Goal: Task Accomplishment & Management: Use online tool/utility

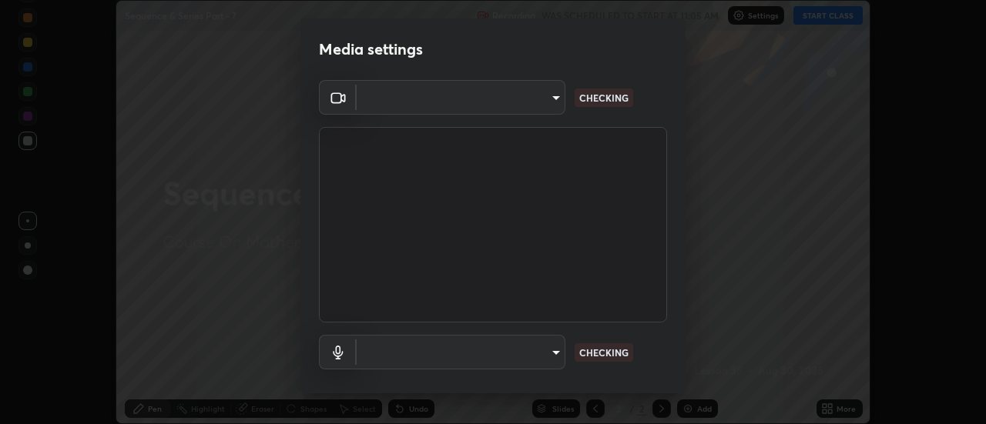
scroll to position [424, 985]
type input "de4d584312b4434b91bb48b0c0e382846541704910f56accdd629dbaa70238e6"
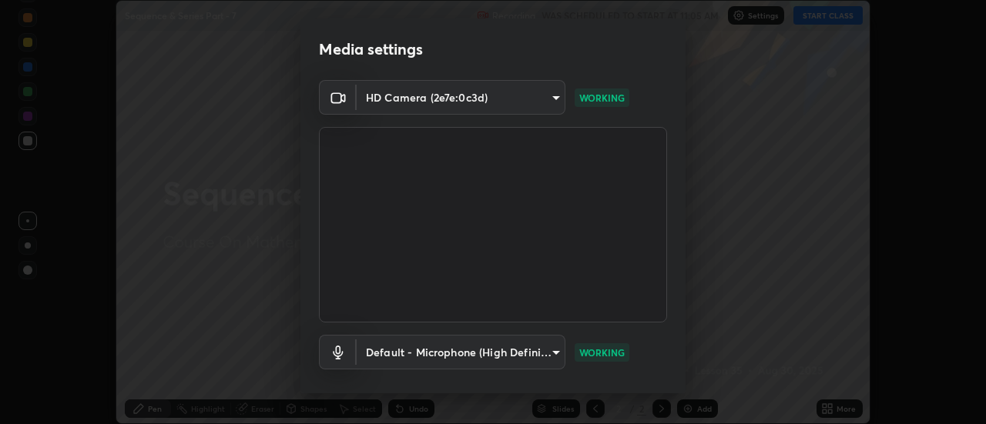
click at [548, 366] on body "Erase all Sequence & Series Part - 7 Recording WAS SCHEDULED TO START AT 11:05 …" at bounding box center [493, 212] width 986 height 424
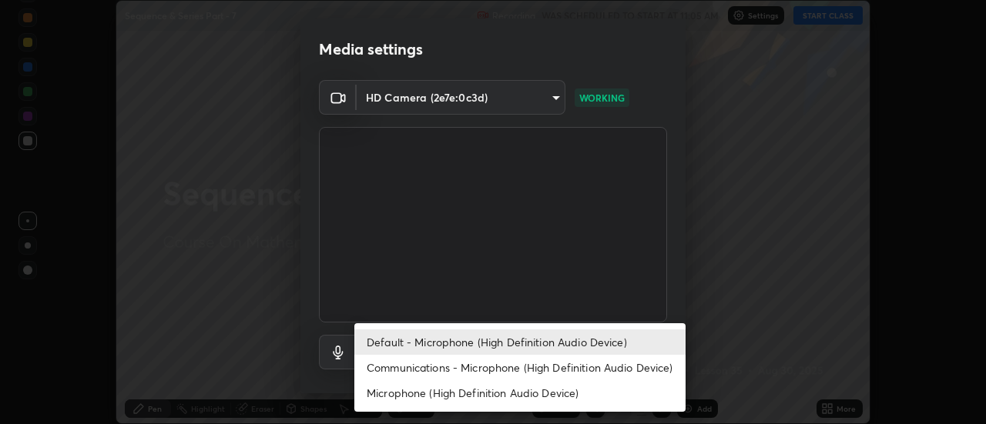
click at [560, 370] on li "Communications - Microphone (High Definition Audio Device)" at bounding box center [519, 367] width 331 height 25
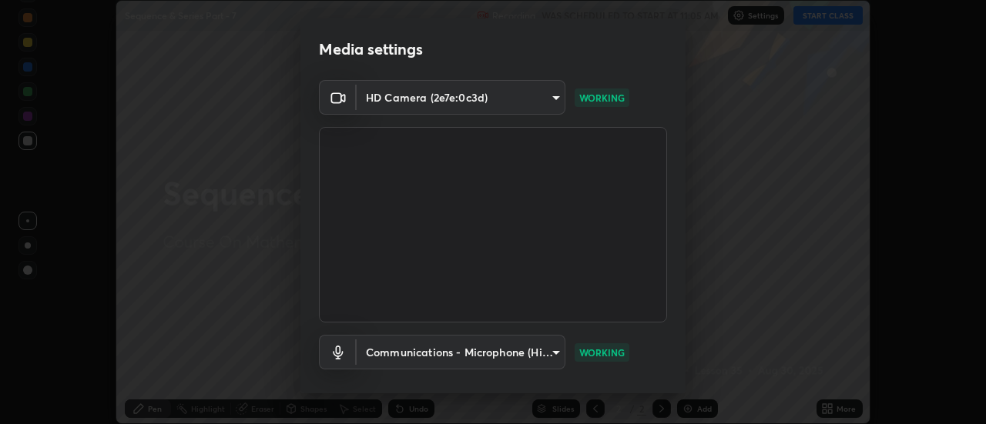
click at [535, 348] on body "Erase all Sequence & Series Part - 7 Recording WAS SCHEDULED TO START AT 11:05 …" at bounding box center [493, 212] width 986 height 424
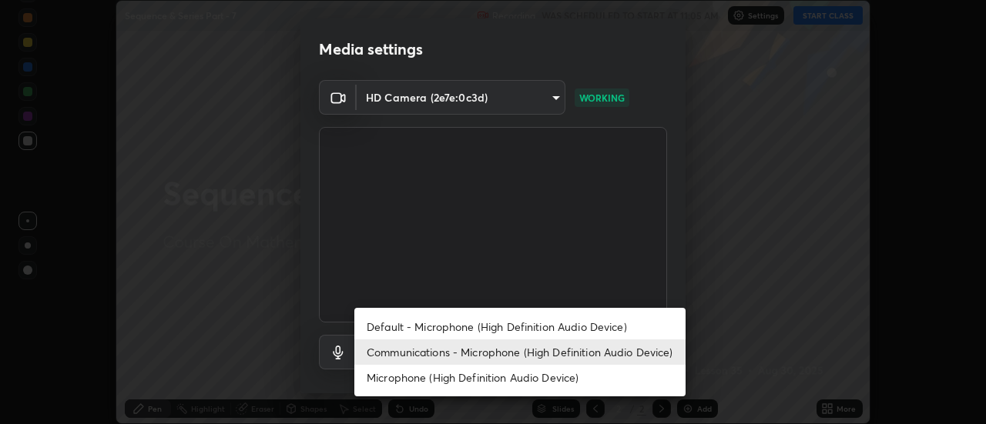
click at [552, 327] on li "Default - Microphone (High Definition Audio Device)" at bounding box center [519, 326] width 331 height 25
type input "default"
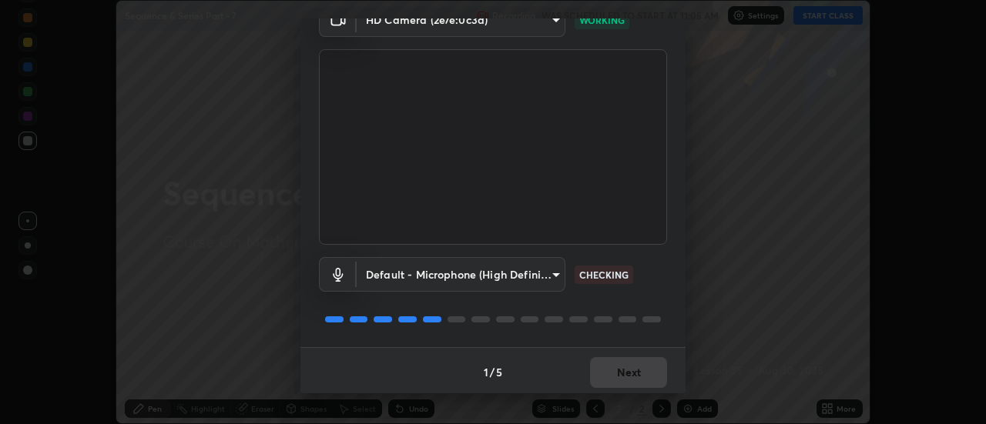
scroll to position [81, 0]
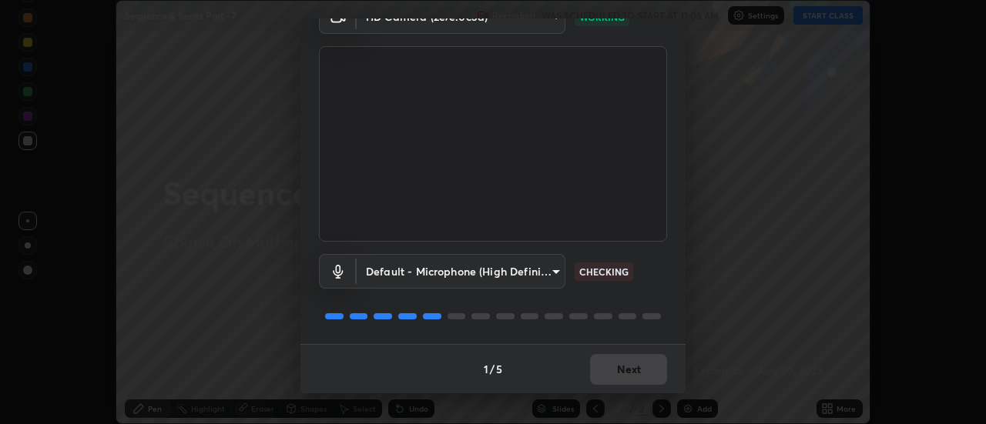
click at [644, 376] on div "1 / 5 Next" at bounding box center [492, 368] width 385 height 49
click at [646, 367] on div "1 / 5 Next" at bounding box center [492, 368] width 385 height 49
click at [642, 375] on button "Next" at bounding box center [628, 369] width 77 height 31
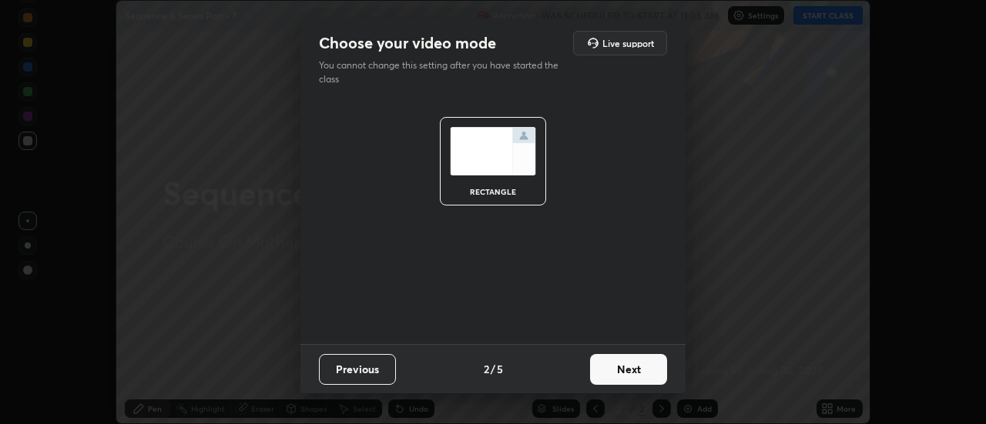
scroll to position [0, 0]
click at [659, 372] on button "Next" at bounding box center [628, 369] width 77 height 31
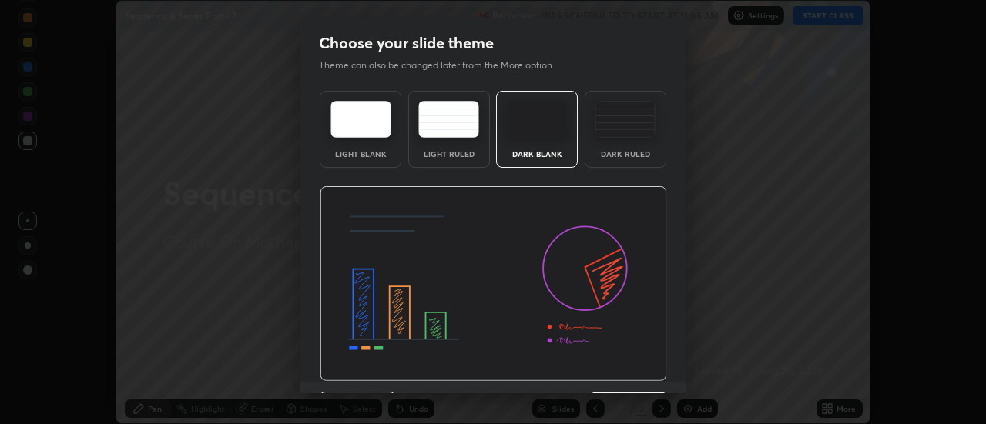
scroll to position [38, 0]
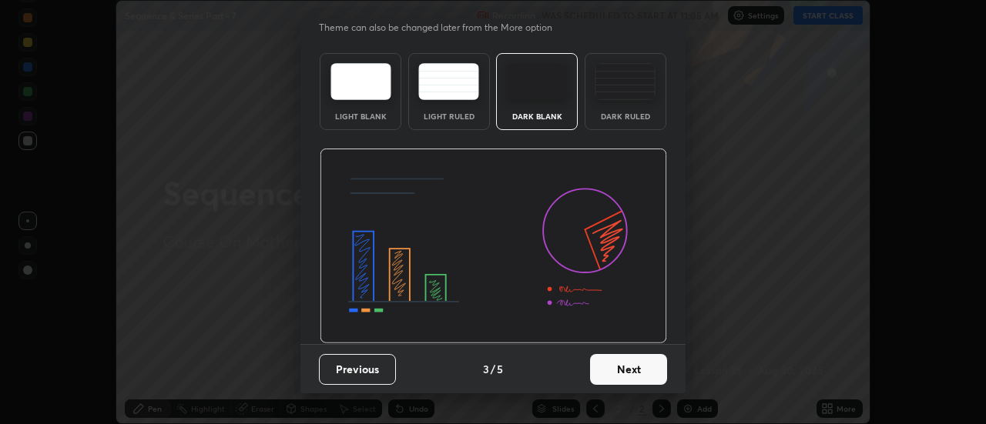
click at [647, 366] on button "Next" at bounding box center [628, 369] width 77 height 31
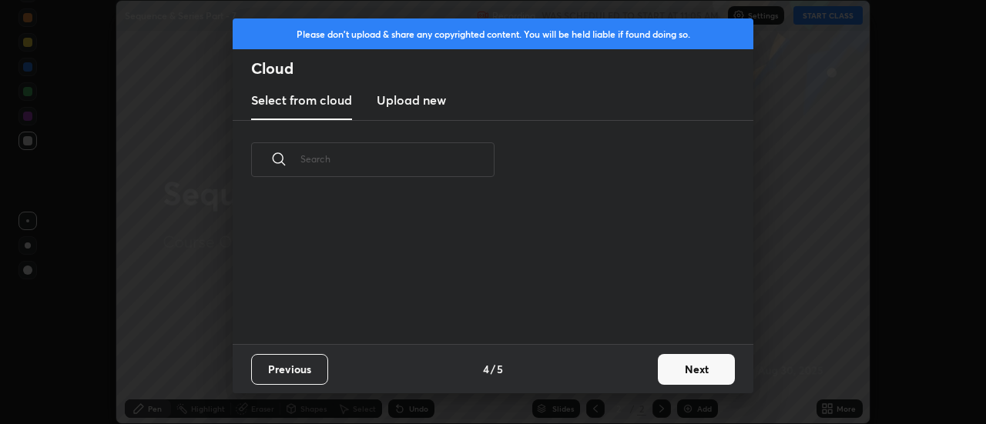
scroll to position [0, 0]
click at [681, 377] on button "Next" at bounding box center [696, 369] width 77 height 31
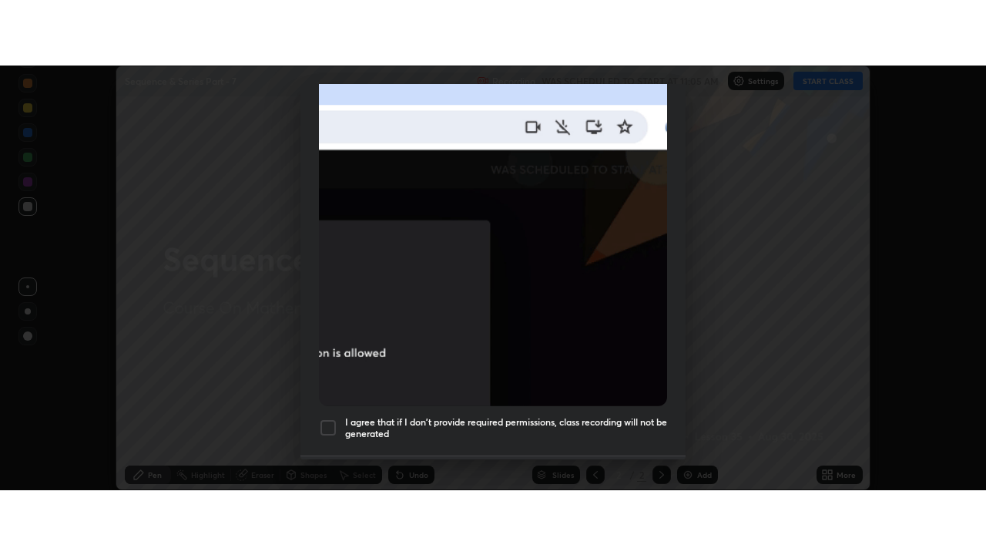
scroll to position [395, 0]
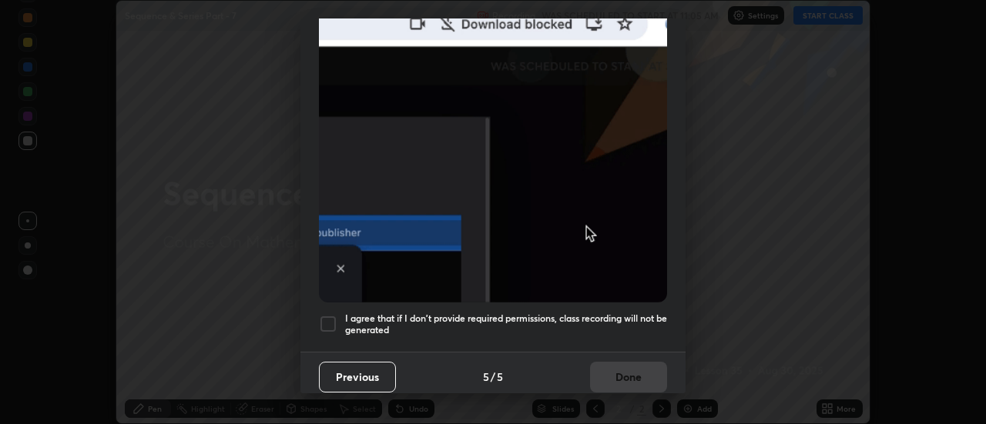
click at [323, 316] on div at bounding box center [328, 324] width 18 height 18
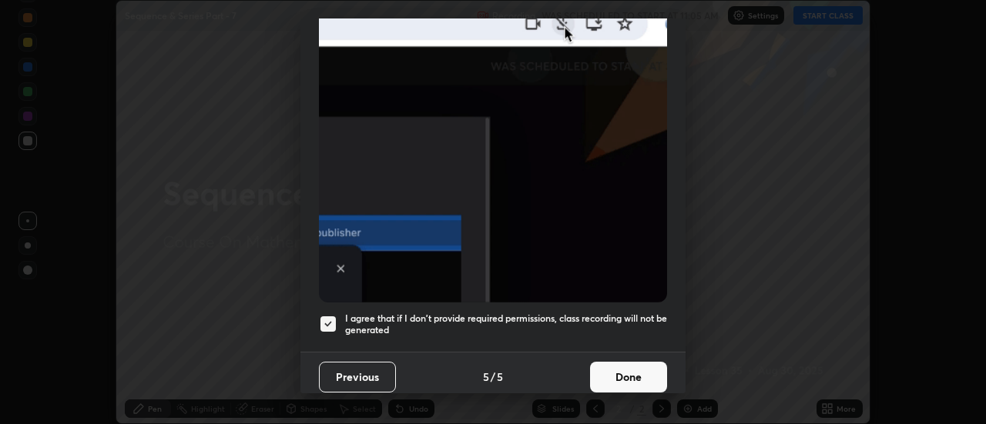
click at [618, 376] on button "Done" at bounding box center [628, 377] width 77 height 31
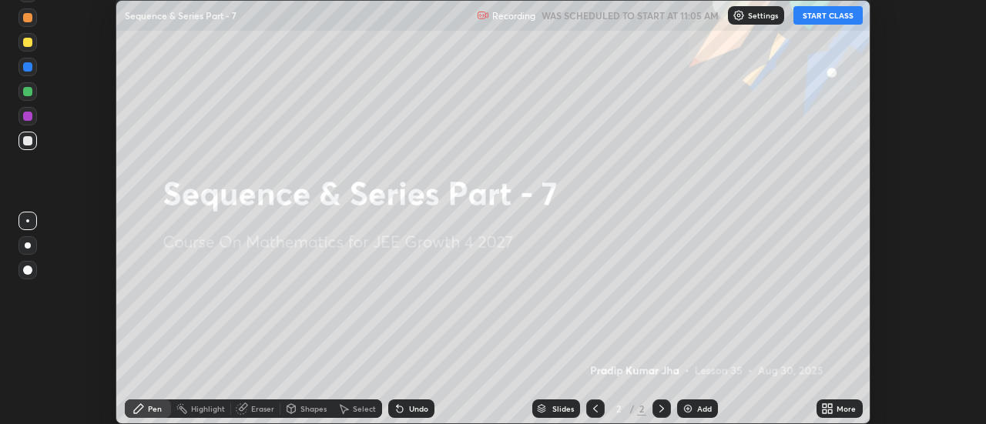
click at [843, 12] on button "START CLASS" at bounding box center [827, 15] width 69 height 18
click at [836, 417] on div "More" at bounding box center [839, 409] width 46 height 18
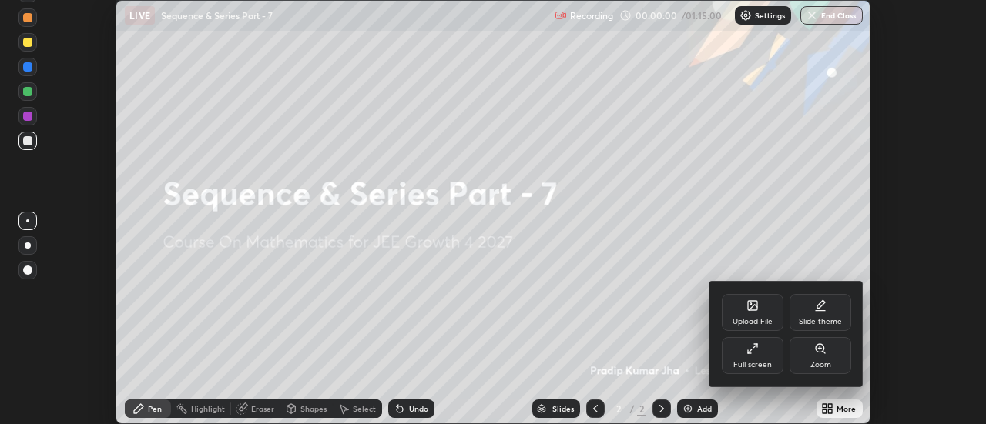
click at [751, 350] on icon at bounding box center [750, 352] width 4 height 4
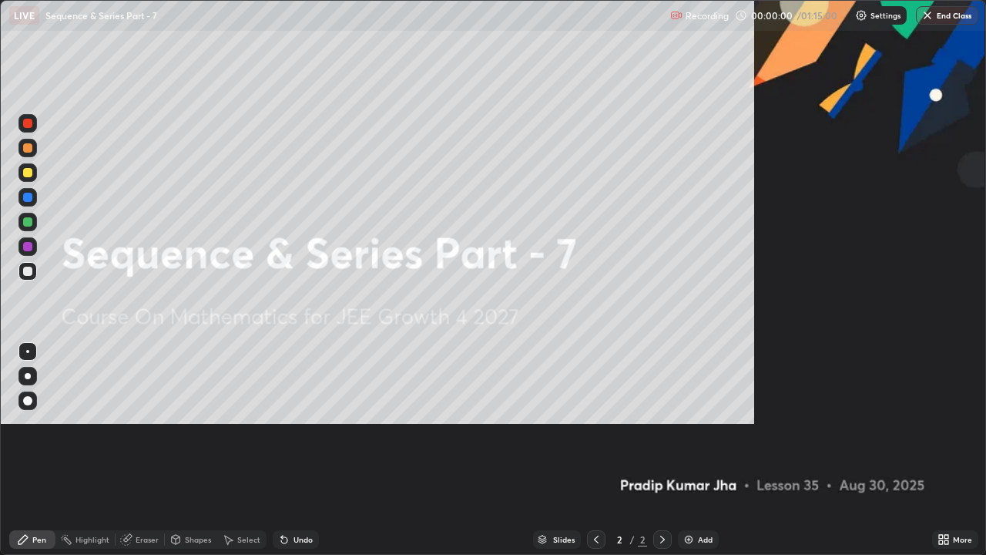
scroll to position [555, 986]
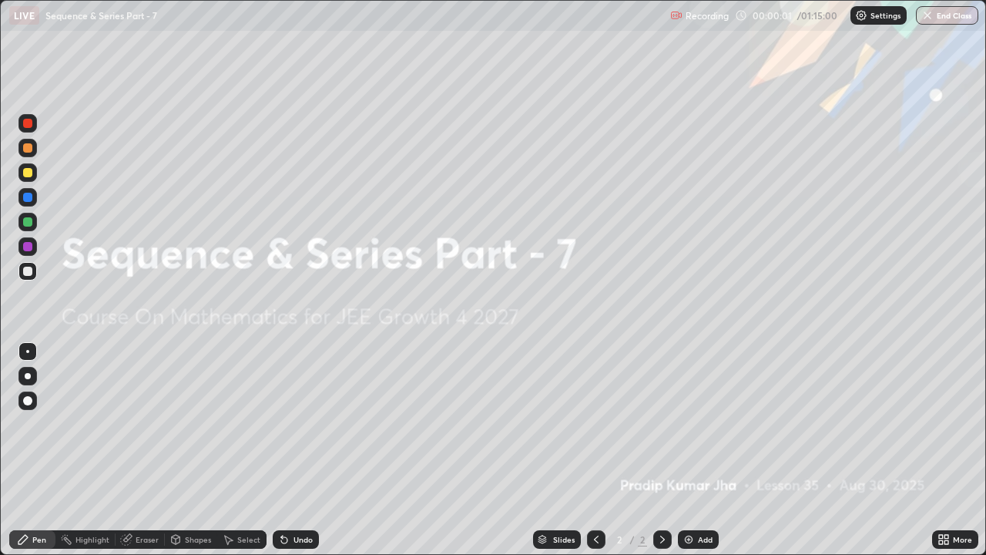
click at [698, 424] on div "Add" at bounding box center [705, 539] width 15 height 8
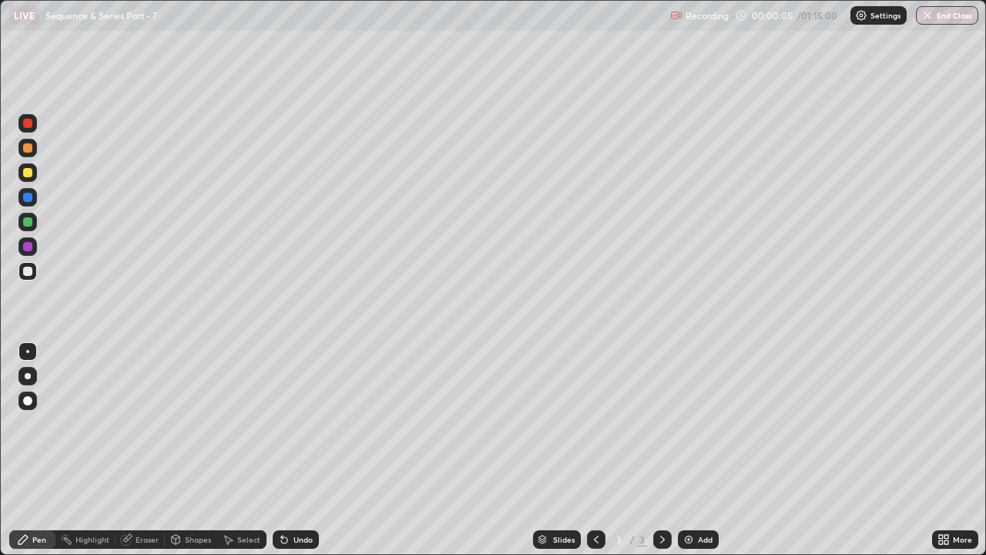
click at [28, 173] on div at bounding box center [27, 172] width 9 height 9
click at [28, 149] on div at bounding box center [27, 147] width 9 height 9
click at [294, 424] on div "Undo" at bounding box center [302, 539] width 19 height 8
click at [292, 424] on div "Undo" at bounding box center [296, 539] width 46 height 18
click at [297, 424] on div "Undo" at bounding box center [296, 539] width 46 height 18
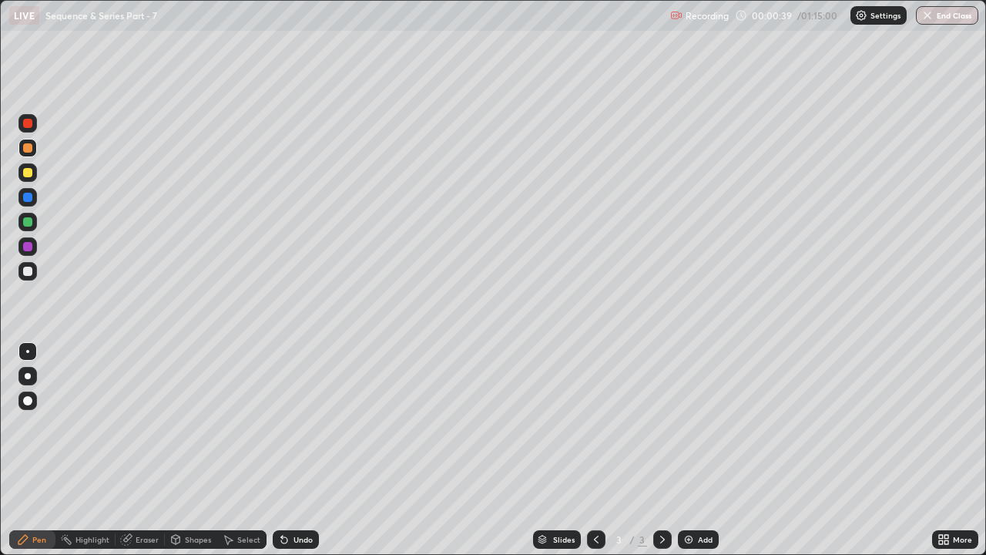
click at [290, 424] on div "Undo" at bounding box center [296, 539] width 46 height 18
click at [28, 424] on icon at bounding box center [23, 539] width 12 height 12
click at [27, 174] on div at bounding box center [27, 172] width 9 height 9
click at [28, 376] on div at bounding box center [28, 376] width 6 height 6
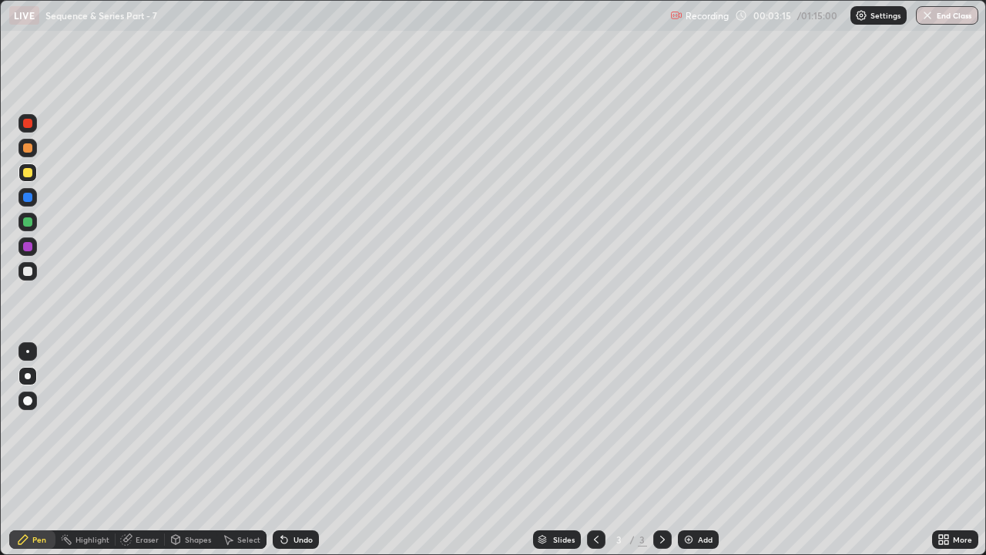
click at [29, 367] on div at bounding box center [27, 376] width 18 height 18
click at [288, 424] on icon at bounding box center [284, 539] width 12 height 12
click at [295, 424] on div "Undo" at bounding box center [296, 539] width 46 height 18
click at [240, 424] on div "Select" at bounding box center [248, 539] width 23 height 8
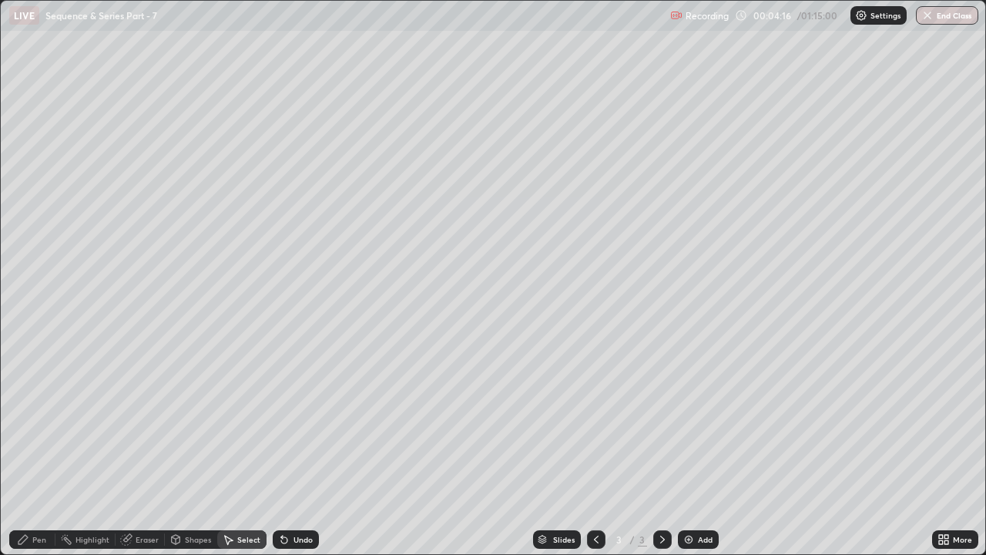
click at [185, 424] on div "Shapes" at bounding box center [191, 539] width 52 height 18
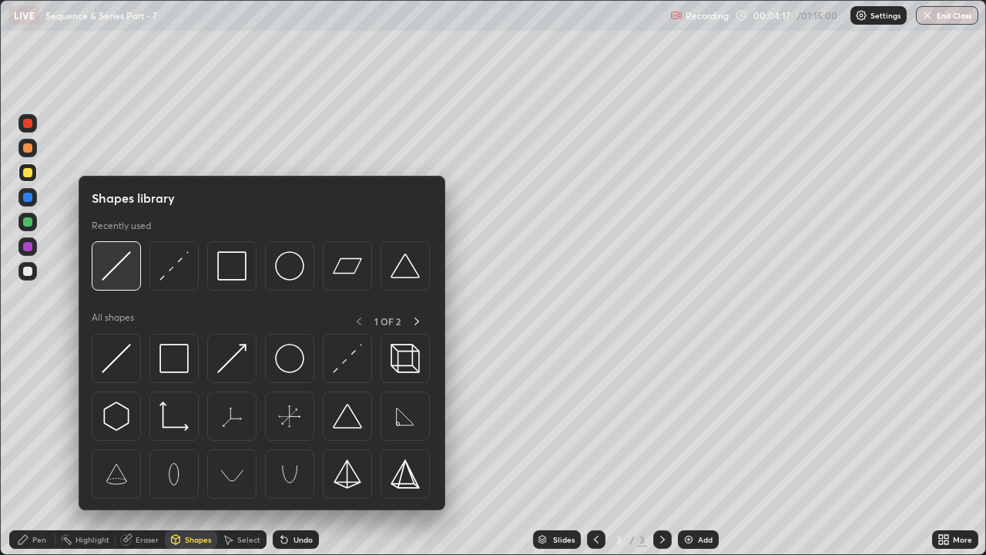
click at [126, 274] on img at bounding box center [116, 265] width 29 height 29
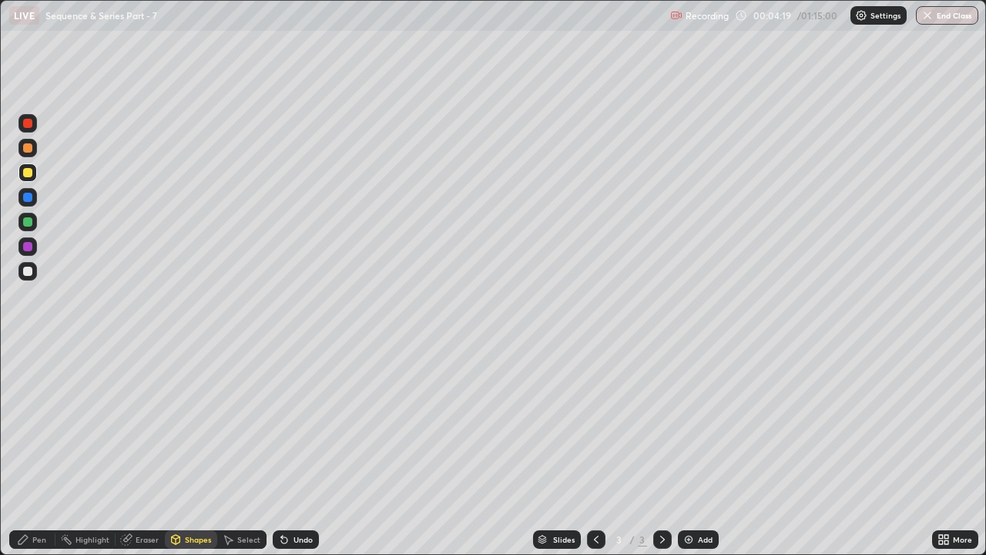
click at [32, 424] on div "Pen" at bounding box center [32, 539] width 46 height 18
click at [28, 223] on div at bounding box center [27, 221] width 9 height 9
click at [298, 424] on div "Undo" at bounding box center [302, 539] width 19 height 8
click at [132, 424] on div "Eraser" at bounding box center [140, 539] width 49 height 18
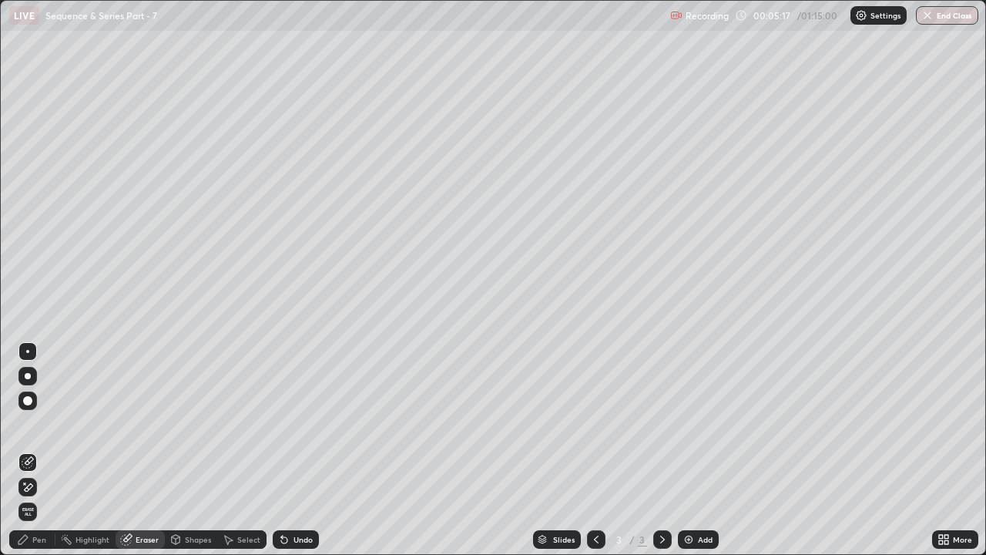
click at [36, 424] on div "Pen" at bounding box center [39, 539] width 14 height 8
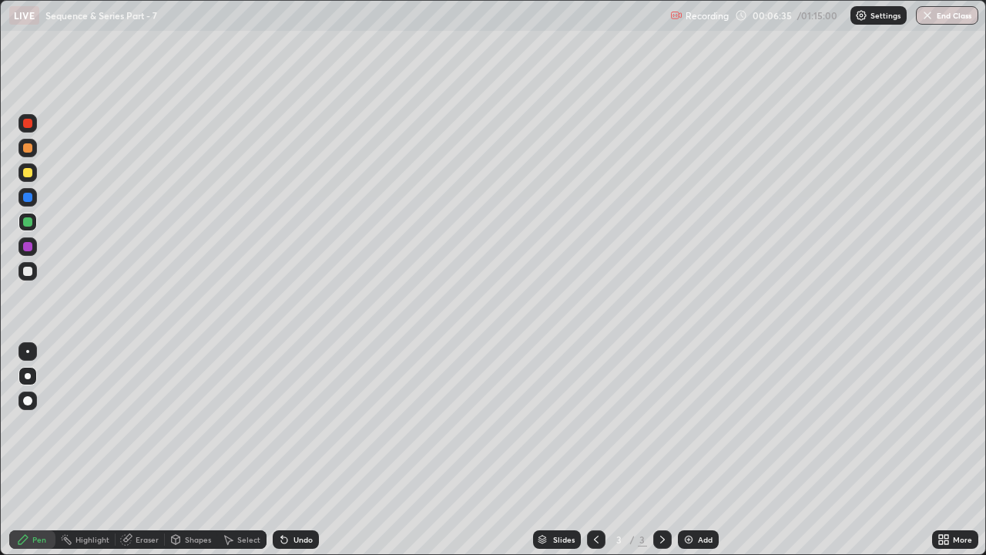
click at [698, 424] on div "Add" at bounding box center [705, 539] width 15 height 8
click at [31, 174] on div at bounding box center [27, 172] width 9 height 9
click at [297, 424] on div "Undo" at bounding box center [302, 539] width 19 height 8
click at [33, 278] on div at bounding box center [27, 271] width 18 height 18
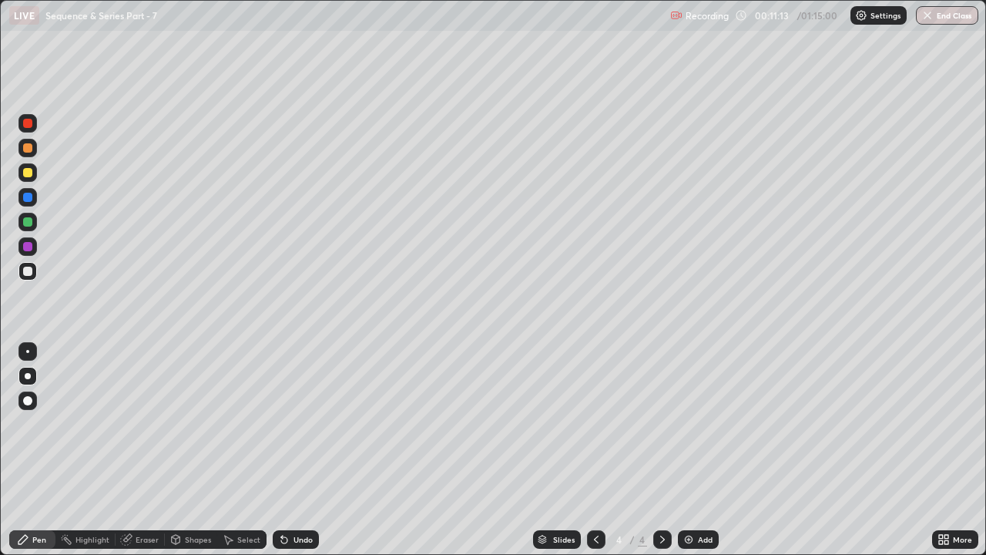
click at [30, 223] on div at bounding box center [27, 221] width 9 height 9
click at [28, 149] on div at bounding box center [27, 147] width 9 height 9
click at [698, 424] on div "Add" at bounding box center [705, 539] width 15 height 8
click at [595, 424] on icon at bounding box center [596, 539] width 12 height 12
click at [661, 424] on icon at bounding box center [662, 539] width 12 height 12
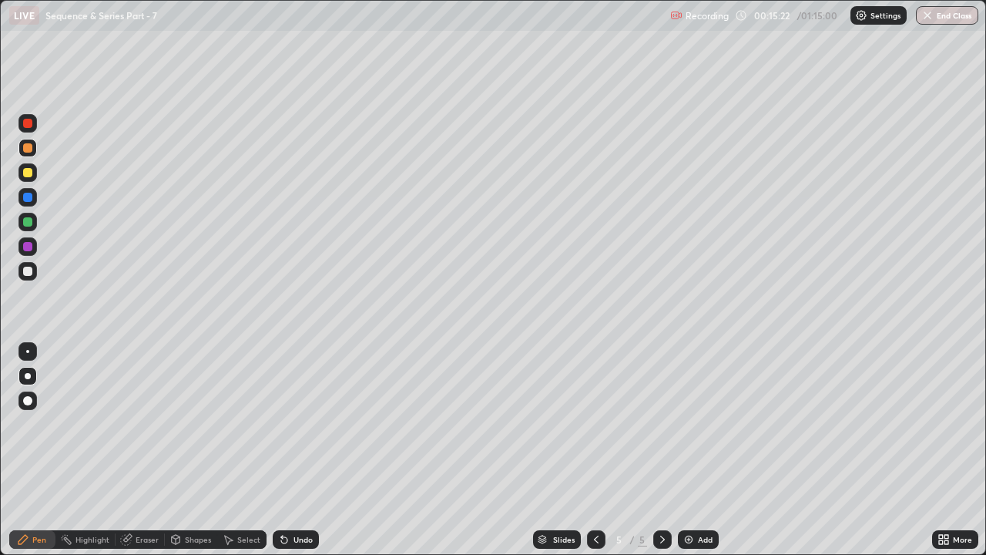
click at [589, 424] on div at bounding box center [596, 539] width 18 height 18
click at [661, 424] on icon at bounding box center [662, 539] width 12 height 12
click at [595, 424] on icon at bounding box center [596, 539] width 12 height 12
click at [661, 424] on icon at bounding box center [662, 539] width 12 height 12
click at [25, 180] on div at bounding box center [27, 172] width 18 height 18
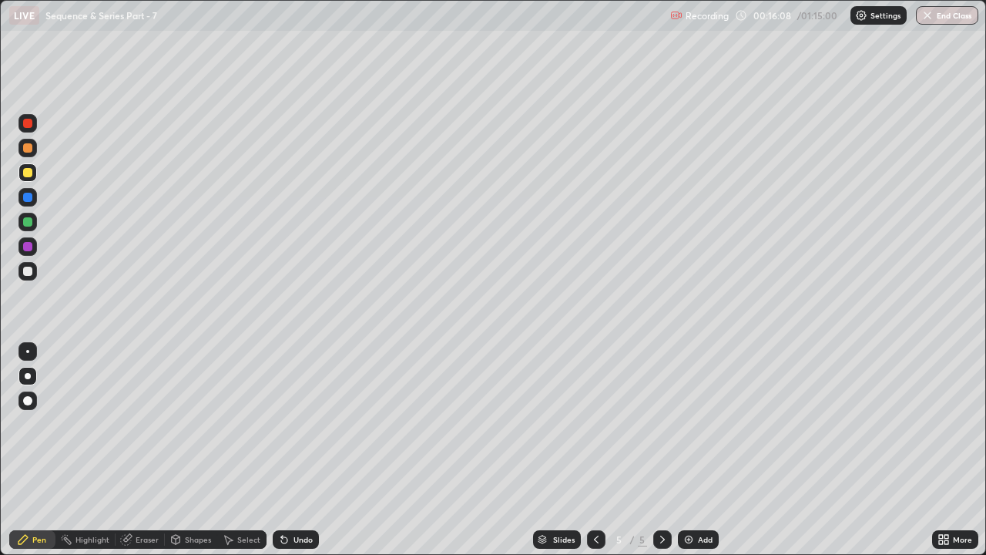
click at [22, 269] on div at bounding box center [27, 271] width 18 height 18
click at [28, 149] on div at bounding box center [27, 147] width 9 height 9
click at [28, 173] on div at bounding box center [27, 172] width 9 height 9
click at [592, 424] on icon at bounding box center [596, 539] width 12 height 12
click at [664, 424] on div at bounding box center [662, 539] width 18 height 18
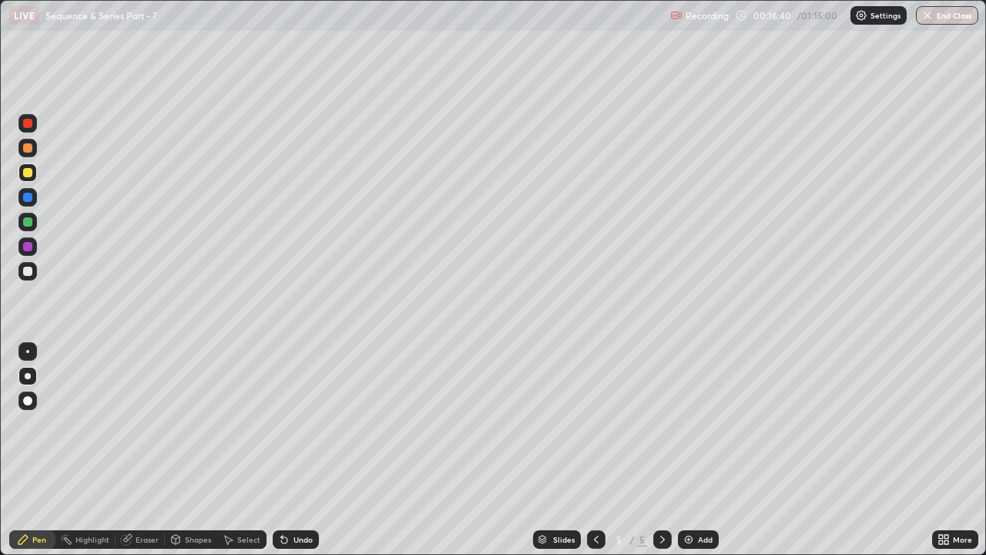
click at [29, 275] on div at bounding box center [27, 270] width 9 height 9
click at [297, 424] on div "Undo" at bounding box center [302, 539] width 19 height 8
click at [595, 424] on icon at bounding box center [596, 539] width 12 height 12
click at [655, 424] on div at bounding box center [662, 539] width 18 height 18
click at [696, 424] on div "Add" at bounding box center [698, 539] width 41 height 18
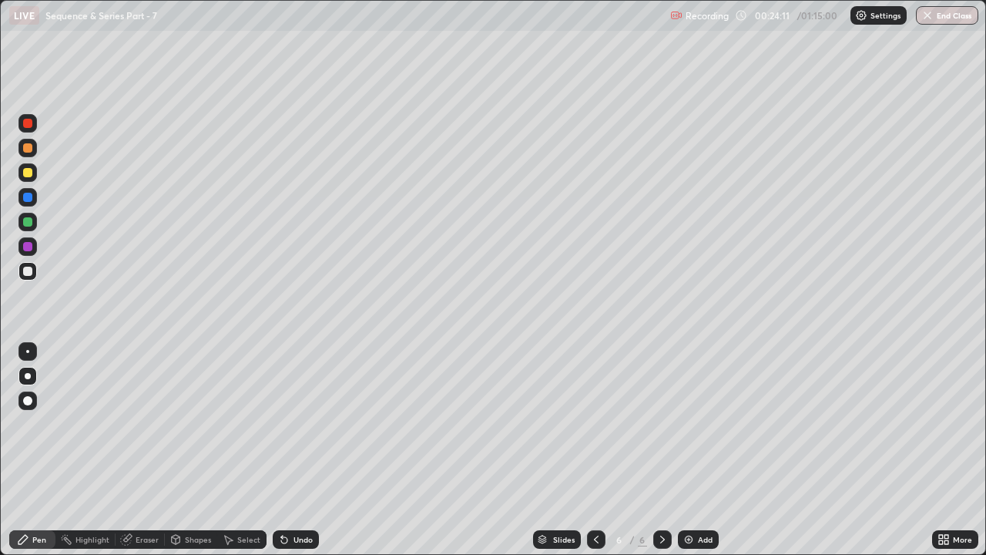
click at [29, 175] on div at bounding box center [27, 172] width 9 height 9
click at [144, 424] on div "Eraser" at bounding box center [140, 539] width 49 height 18
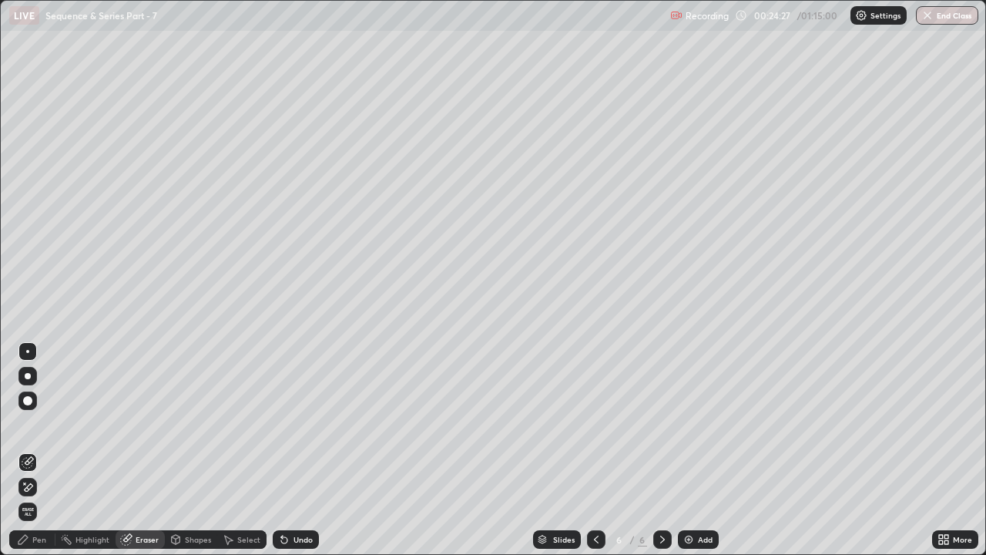
click at [25, 424] on icon at bounding box center [25, 483] width 2 height 2
click at [18, 424] on icon at bounding box center [23, 539] width 12 height 12
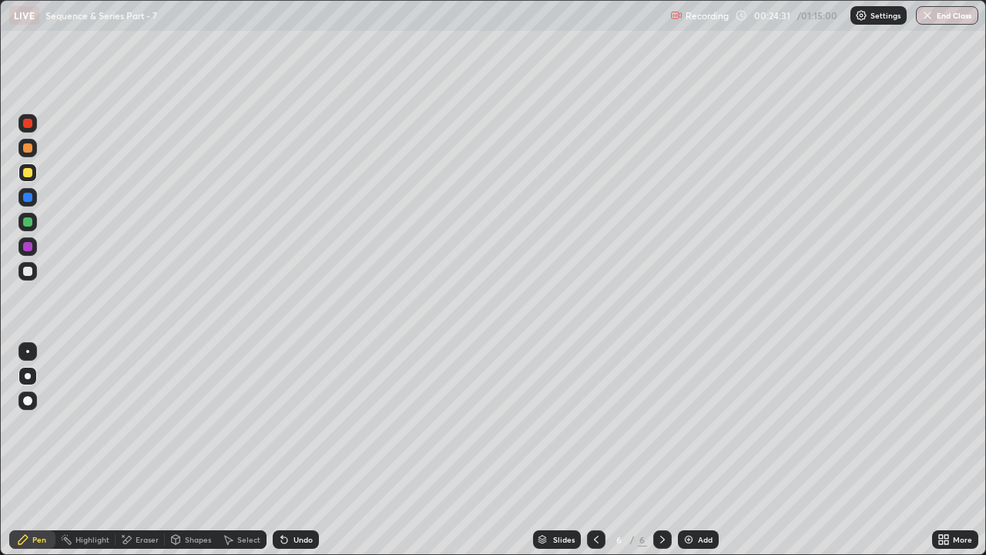
click at [32, 149] on div at bounding box center [27, 147] width 9 height 9
click at [143, 424] on div "Eraser" at bounding box center [147, 539] width 23 height 8
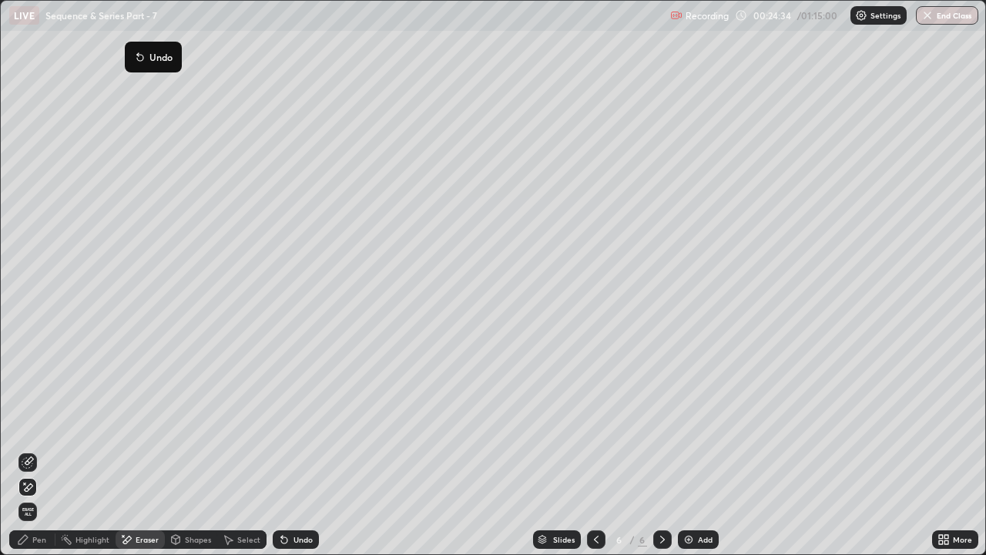
click at [179, 424] on icon at bounding box center [176, 539] width 8 height 9
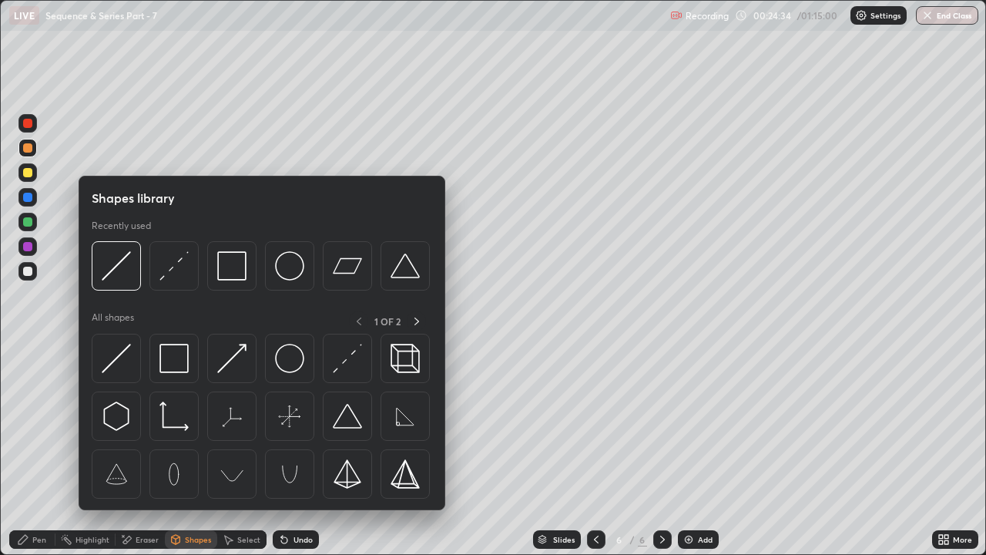
click at [141, 424] on div "Eraser" at bounding box center [147, 539] width 23 height 8
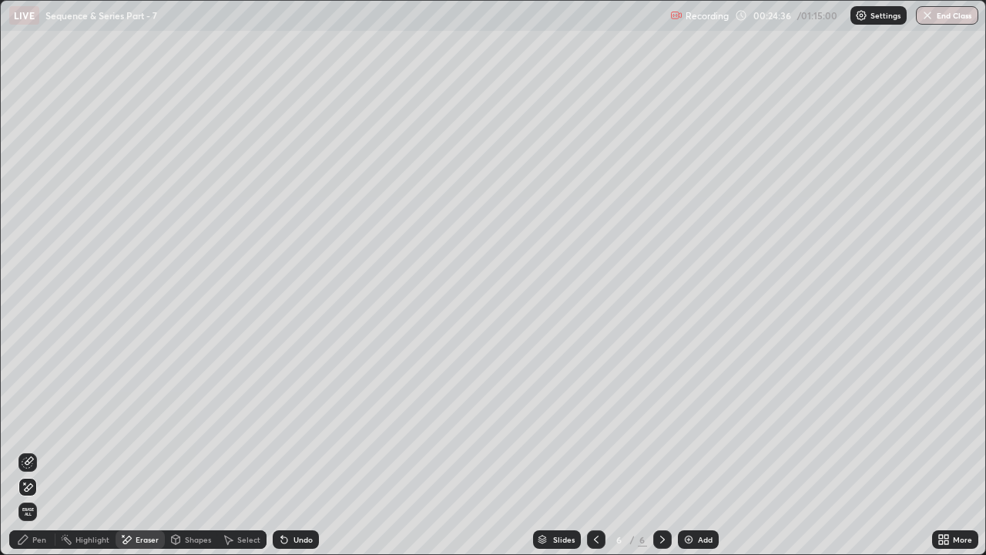
click at [36, 424] on div "Pen" at bounding box center [39, 539] width 14 height 8
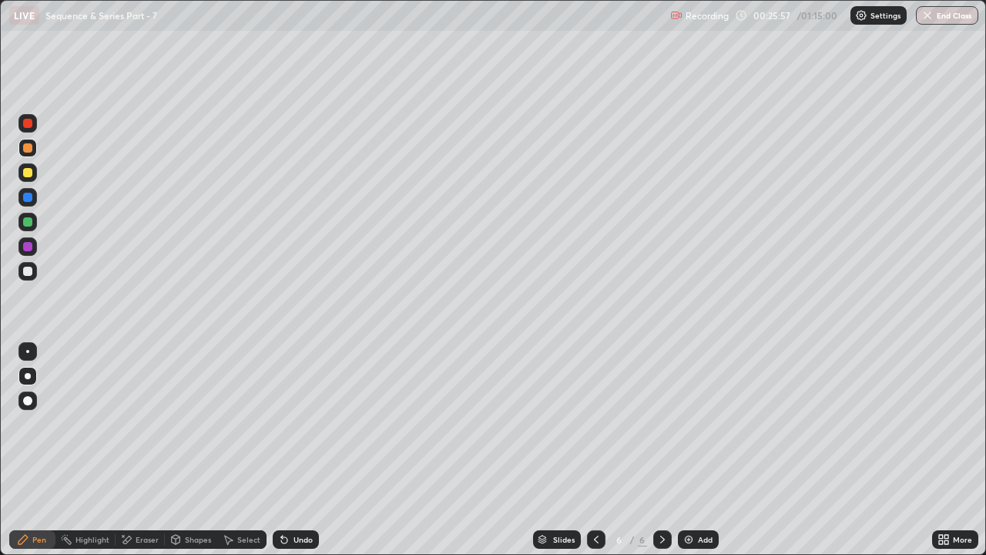
click at [26, 265] on div at bounding box center [27, 271] width 18 height 18
click at [143, 424] on div "Eraser" at bounding box center [147, 539] width 23 height 8
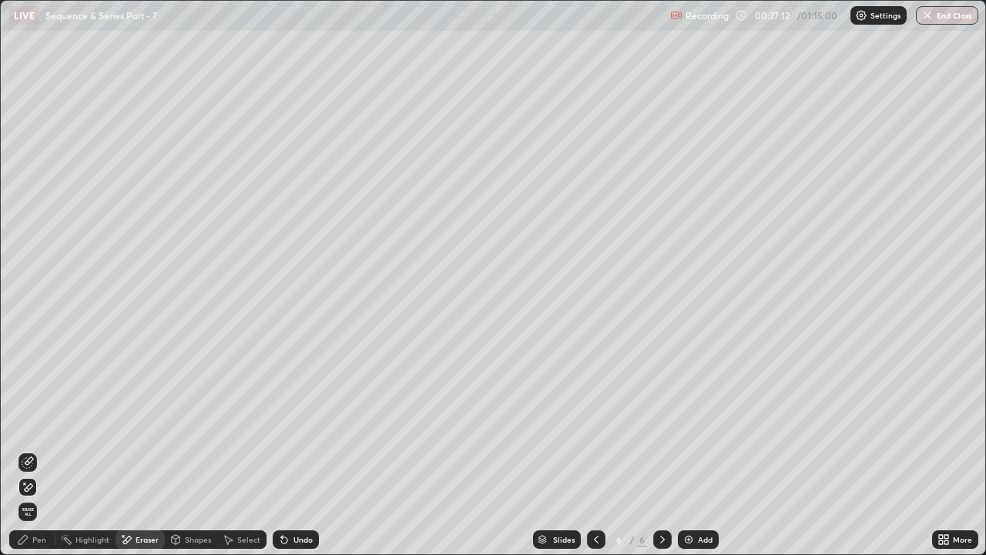
click at [30, 424] on div "Pen" at bounding box center [32, 539] width 46 height 18
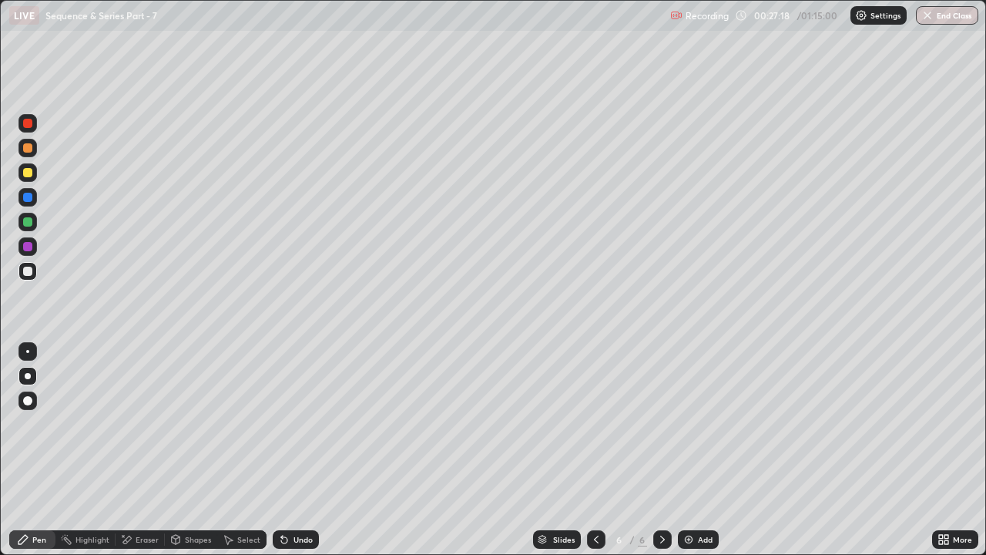
click at [283, 424] on icon at bounding box center [284, 540] width 6 height 6
click at [28, 173] on div at bounding box center [27, 172] width 9 height 9
click at [28, 225] on div at bounding box center [27, 221] width 9 height 9
click at [28, 271] on div at bounding box center [27, 270] width 9 height 9
click at [698, 424] on div "Add" at bounding box center [705, 539] width 15 height 8
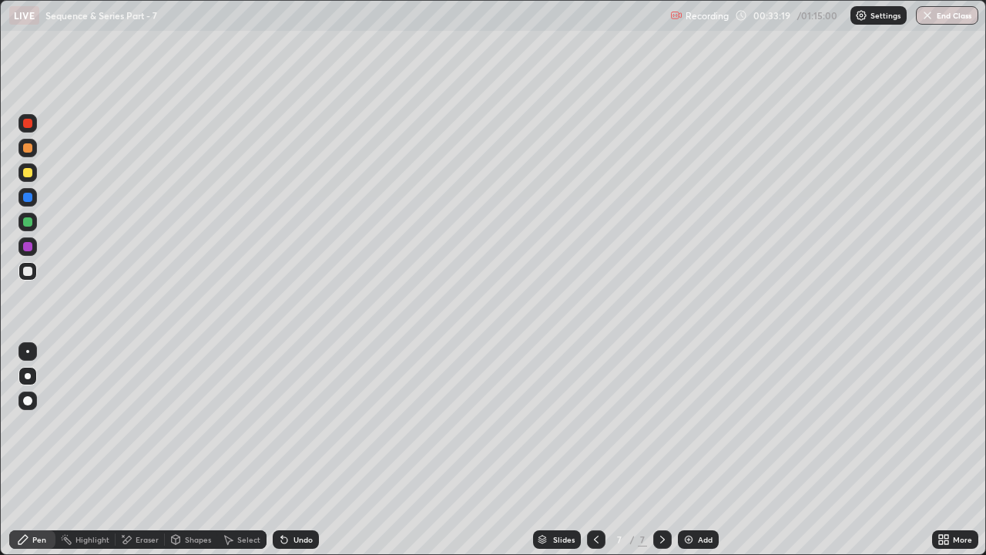
click at [28, 149] on div at bounding box center [27, 147] width 9 height 9
click at [298, 424] on div "Undo" at bounding box center [302, 539] width 19 height 8
click at [138, 424] on div "Eraser" at bounding box center [147, 539] width 23 height 8
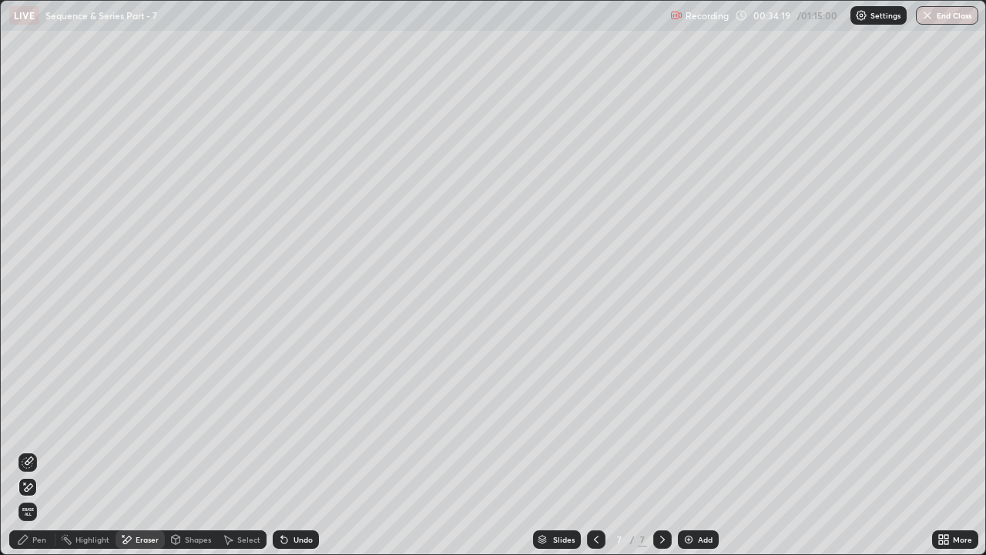
click at [38, 424] on div "Pen" at bounding box center [32, 539] width 46 height 18
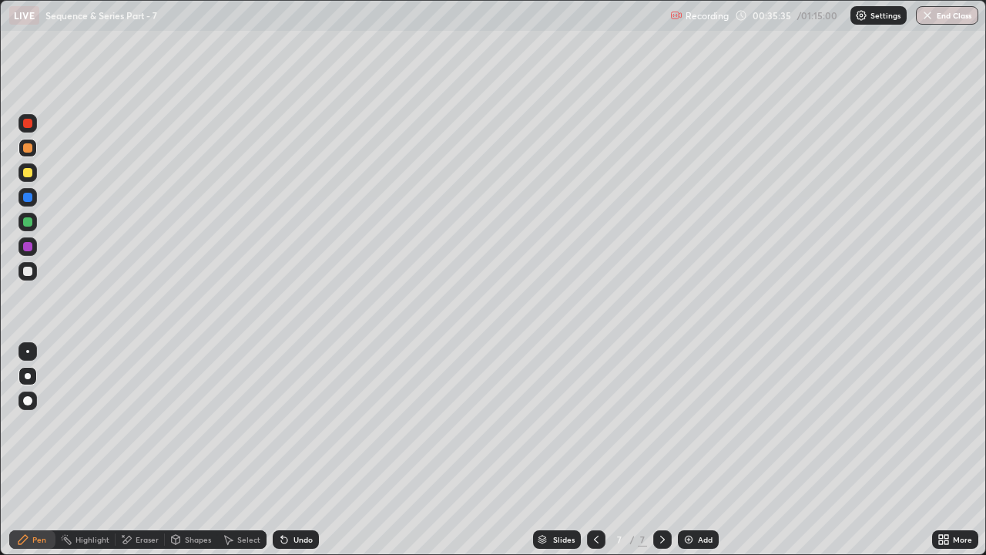
click at [29, 267] on div at bounding box center [27, 270] width 9 height 9
click at [297, 424] on div "Undo" at bounding box center [302, 539] width 19 height 8
click at [156, 424] on div "Eraser" at bounding box center [147, 539] width 23 height 8
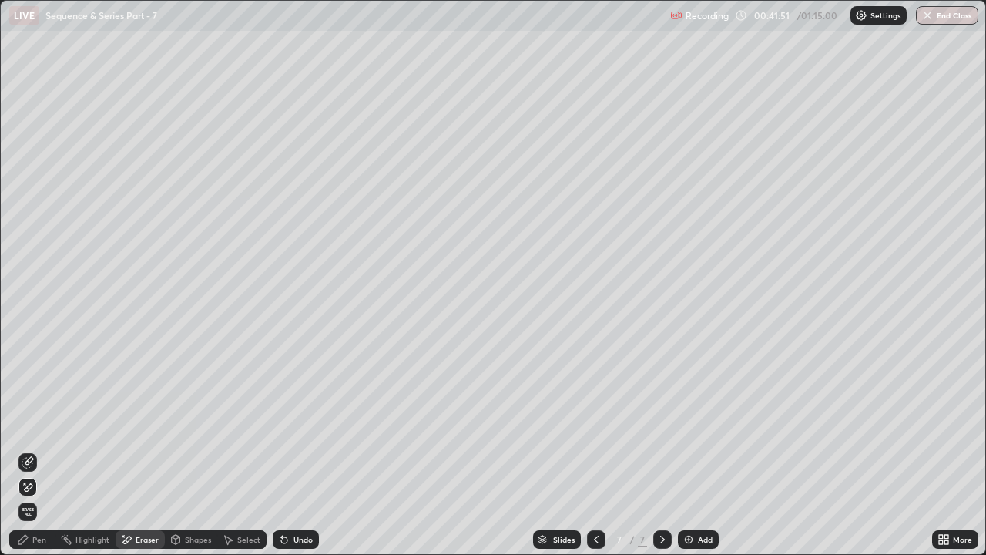
click at [31, 424] on icon at bounding box center [28, 462] width 12 height 12
click at [25, 424] on icon at bounding box center [23, 539] width 12 height 12
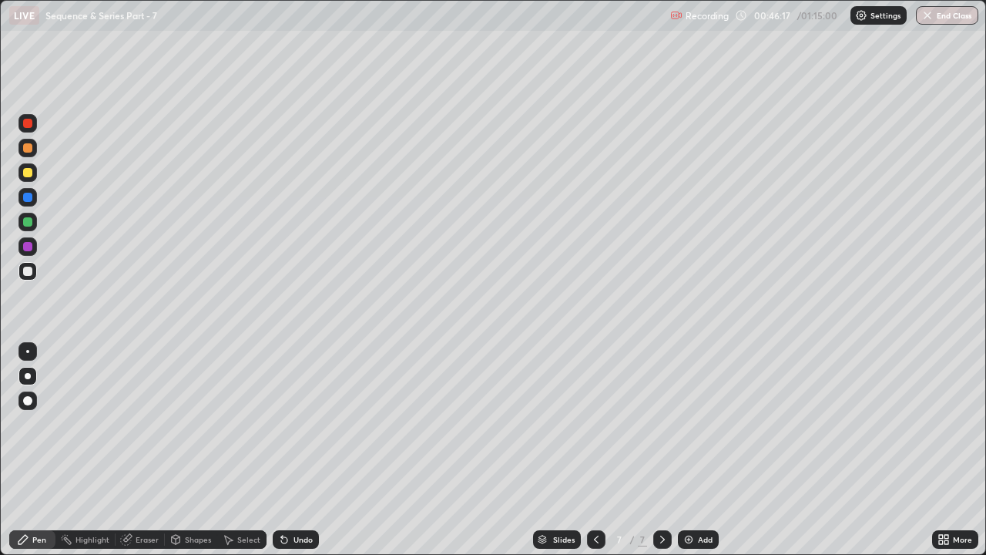
click at [697, 424] on div "Add" at bounding box center [698, 539] width 41 height 18
click at [38, 424] on div "Pen" at bounding box center [39, 539] width 14 height 8
click at [35, 172] on div at bounding box center [27, 172] width 18 height 18
click at [28, 271] on div at bounding box center [27, 270] width 9 height 9
click at [27, 220] on div at bounding box center [27, 221] width 9 height 9
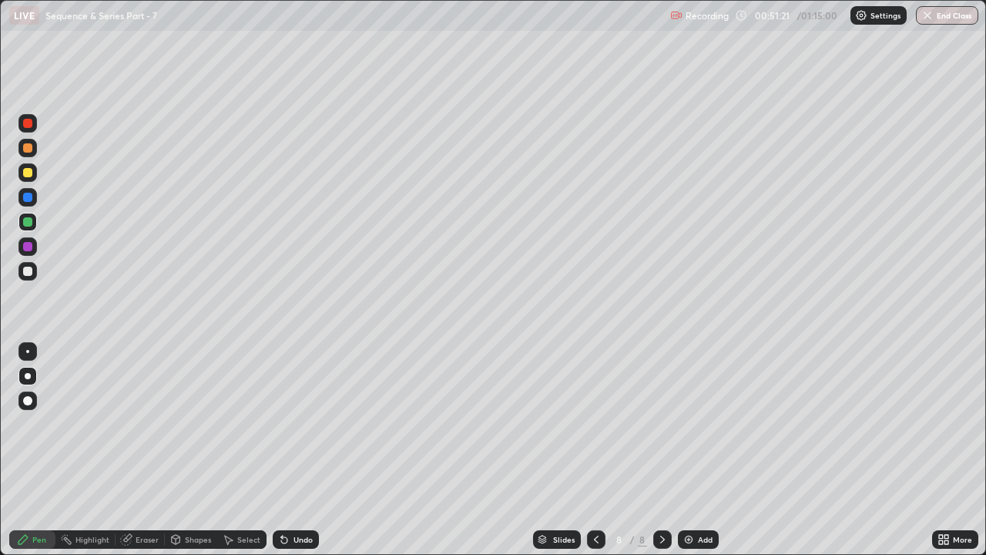
click at [27, 272] on div at bounding box center [27, 270] width 9 height 9
click at [198, 424] on div "Shapes" at bounding box center [191, 539] width 52 height 18
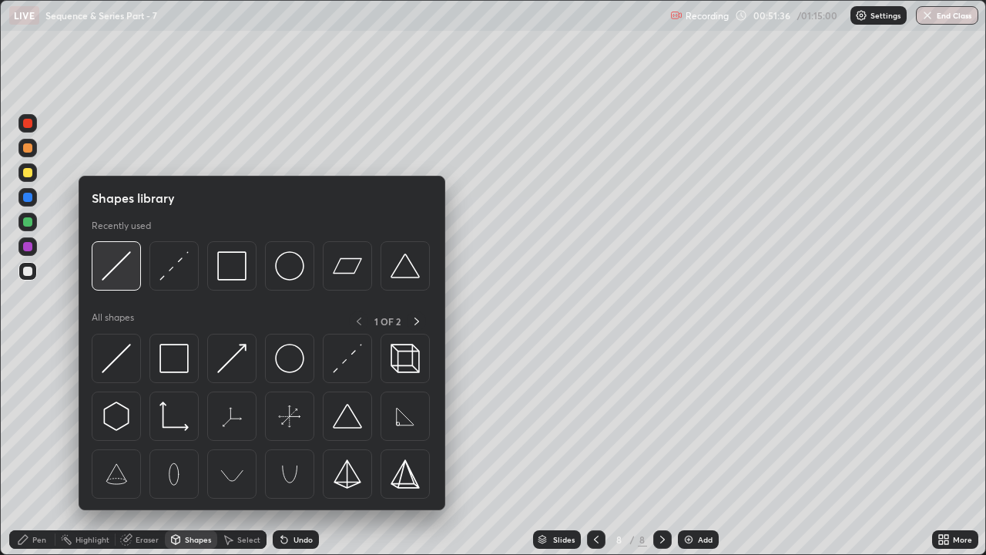
click at [120, 270] on img at bounding box center [116, 265] width 29 height 29
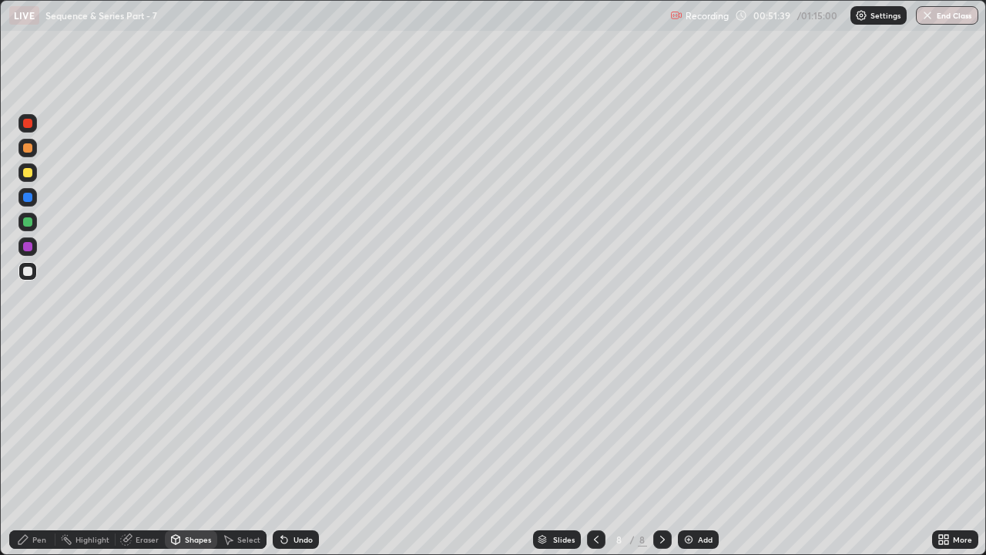
click at [28, 149] on div at bounding box center [27, 147] width 9 height 9
click at [26, 424] on icon at bounding box center [22, 539] width 9 height 9
click at [27, 271] on div at bounding box center [27, 270] width 9 height 9
click at [36, 225] on div at bounding box center [27, 222] width 18 height 18
click at [35, 264] on div at bounding box center [27, 271] width 18 height 18
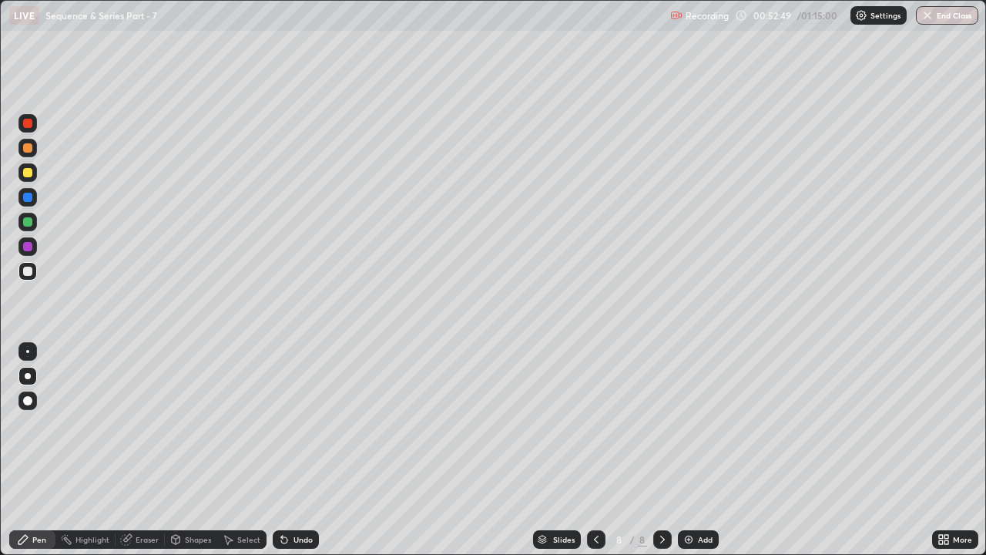
click at [296, 424] on div "Undo" at bounding box center [302, 539] width 19 height 8
click at [689, 424] on img at bounding box center [688, 539] width 12 height 12
click at [32, 173] on div at bounding box center [27, 172] width 9 height 9
click at [578, 424] on div "Slides" at bounding box center [557, 539] width 48 height 18
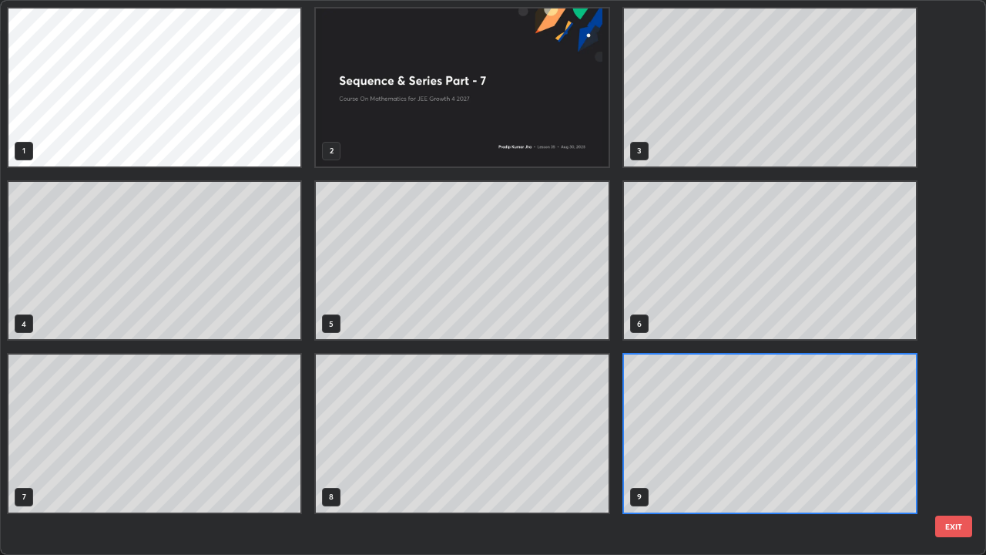
scroll to position [548, 977]
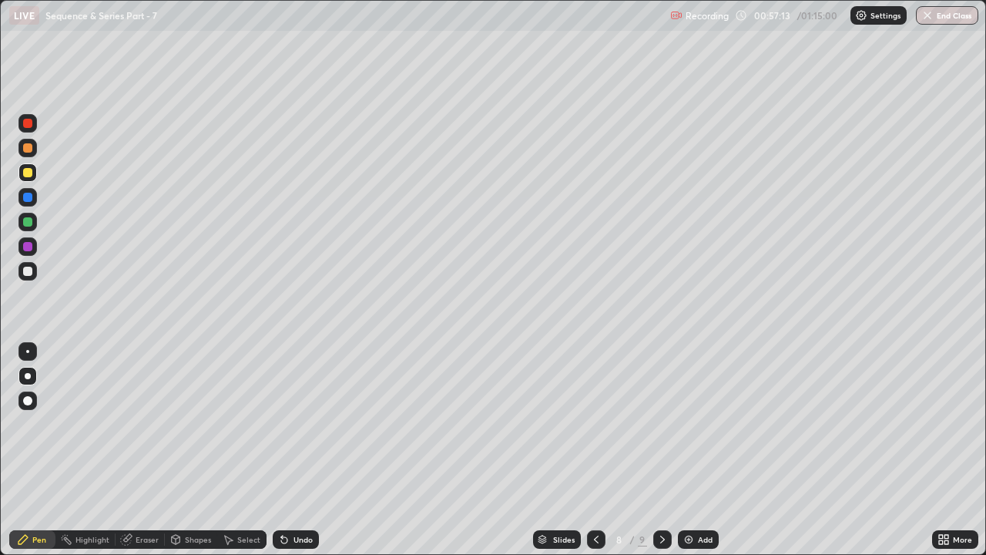
click at [662, 424] on icon at bounding box center [662, 539] width 12 height 12
click at [661, 424] on icon at bounding box center [662, 539] width 12 height 12
click at [683, 424] on img at bounding box center [688, 539] width 12 height 12
click at [600, 424] on icon at bounding box center [595, 539] width 12 height 12
click at [662, 424] on icon at bounding box center [662, 539] width 5 height 8
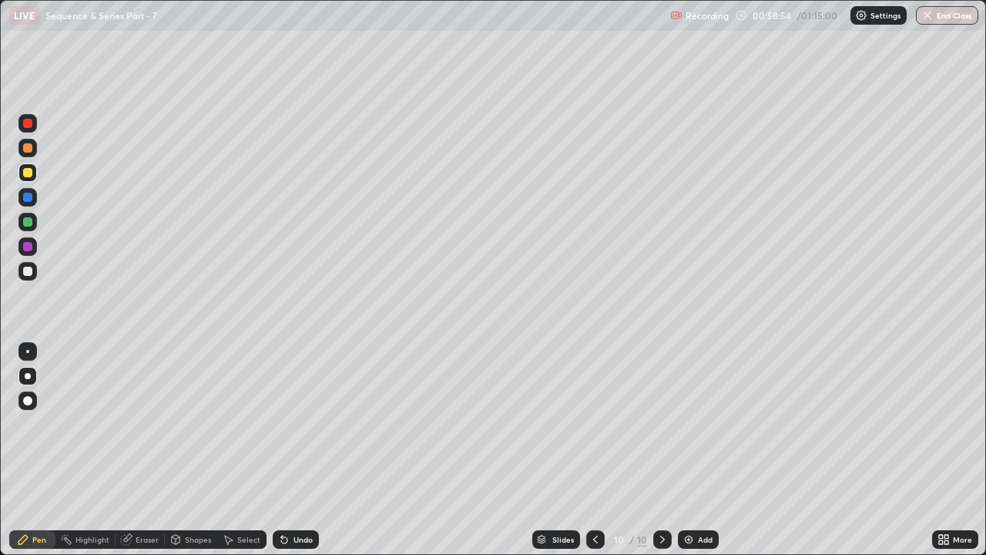
click at [35, 173] on div at bounding box center [27, 172] width 18 height 18
click at [29, 151] on div at bounding box center [27, 147] width 9 height 9
click at [35, 270] on div at bounding box center [27, 271] width 18 height 18
click at [26, 151] on div at bounding box center [27, 147] width 9 height 9
click at [937, 16] on button "End Class" at bounding box center [947, 15] width 62 height 18
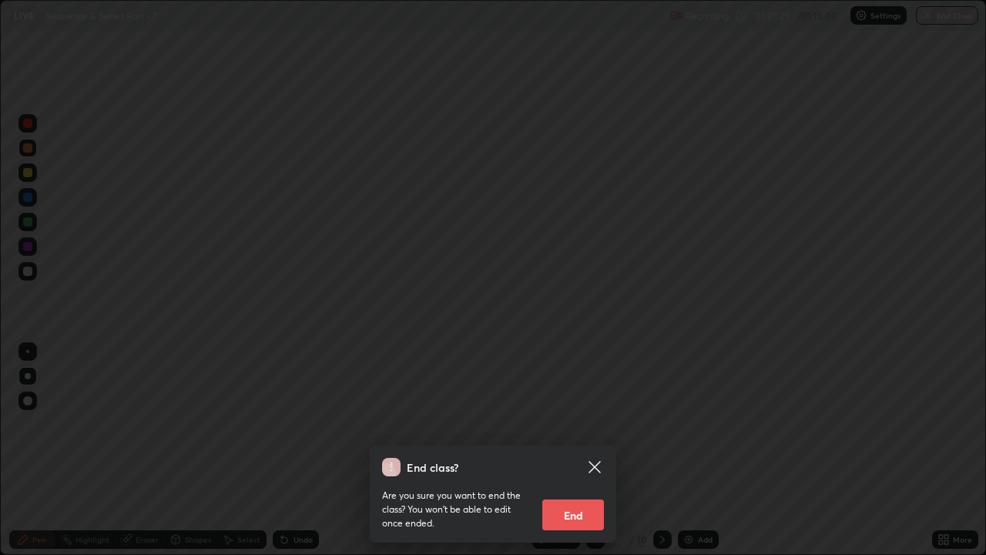
click at [585, 424] on button "End" at bounding box center [573, 514] width 62 height 31
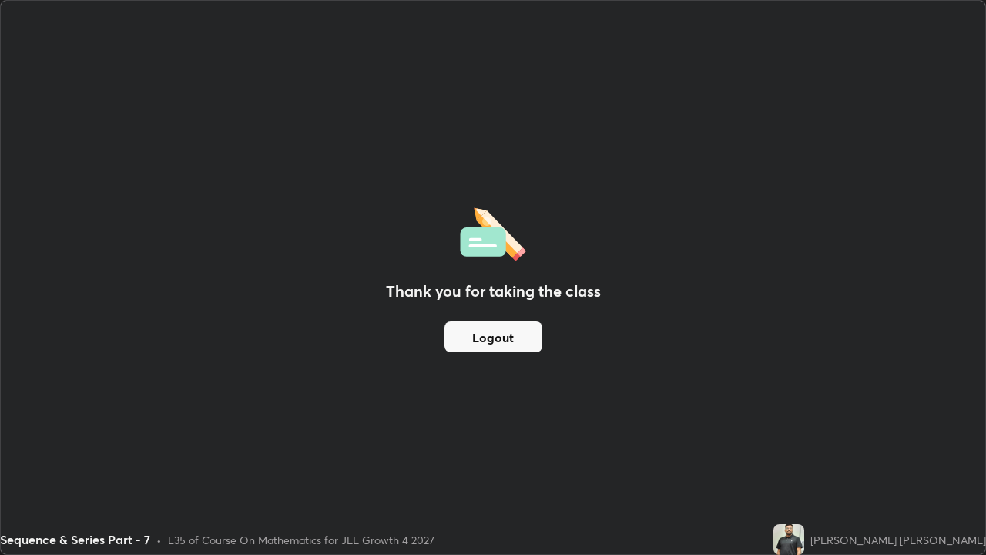
click at [498, 325] on button "Logout" at bounding box center [493, 336] width 98 height 31
click at [501, 340] on button "Logout" at bounding box center [493, 336] width 98 height 31
